Goal: Navigation & Orientation: Go to known website

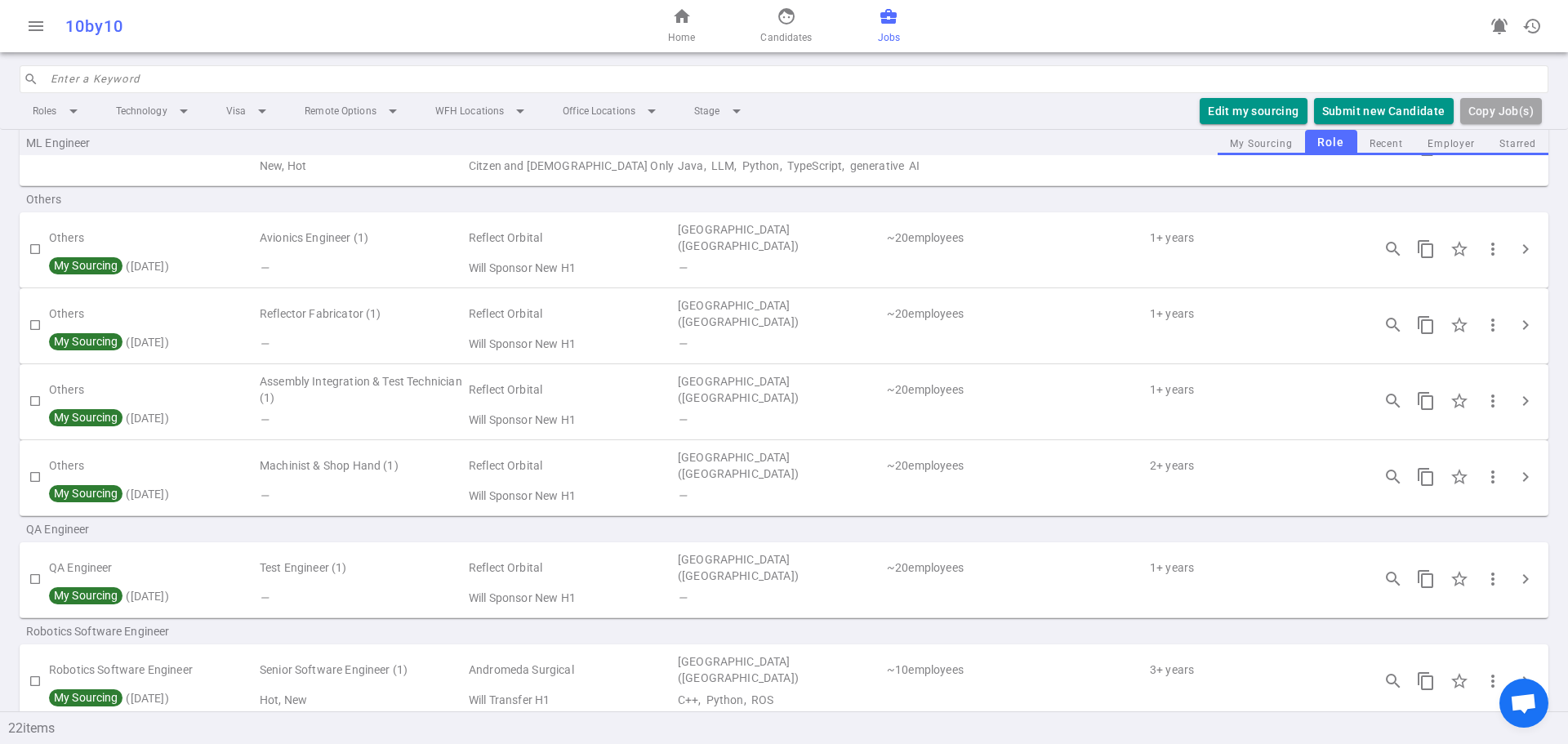
scroll to position [1440, 0]
